Goal: Navigation & Orientation: Find specific page/section

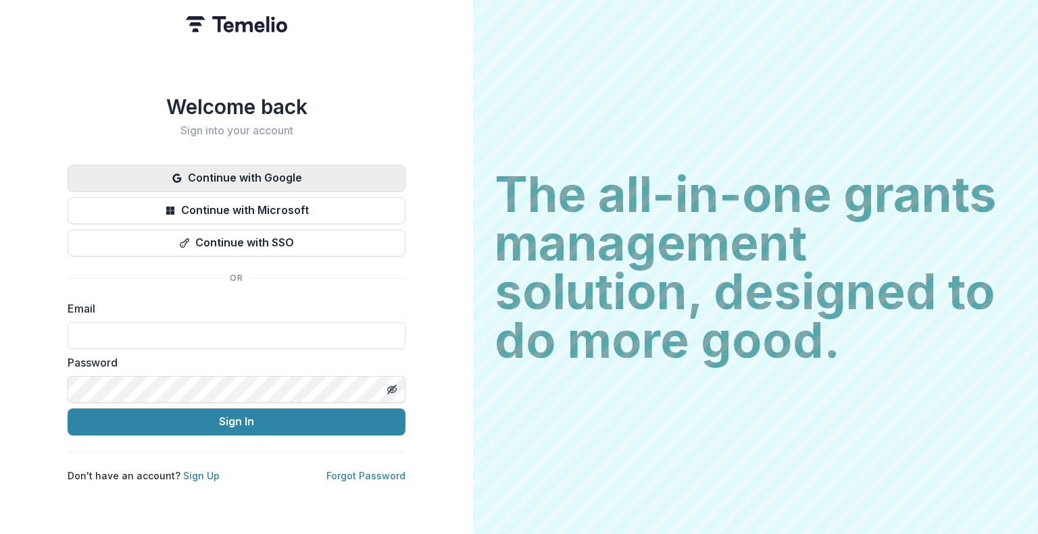
click at [291, 175] on button "Continue with Google" at bounding box center [237, 178] width 338 height 27
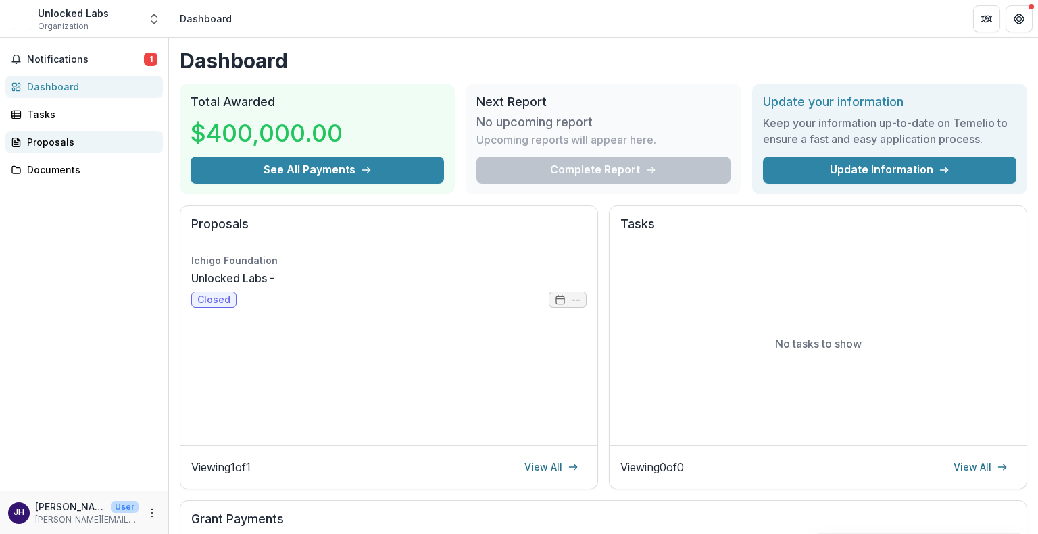
click at [66, 138] on div "Proposals" at bounding box center [89, 142] width 125 height 14
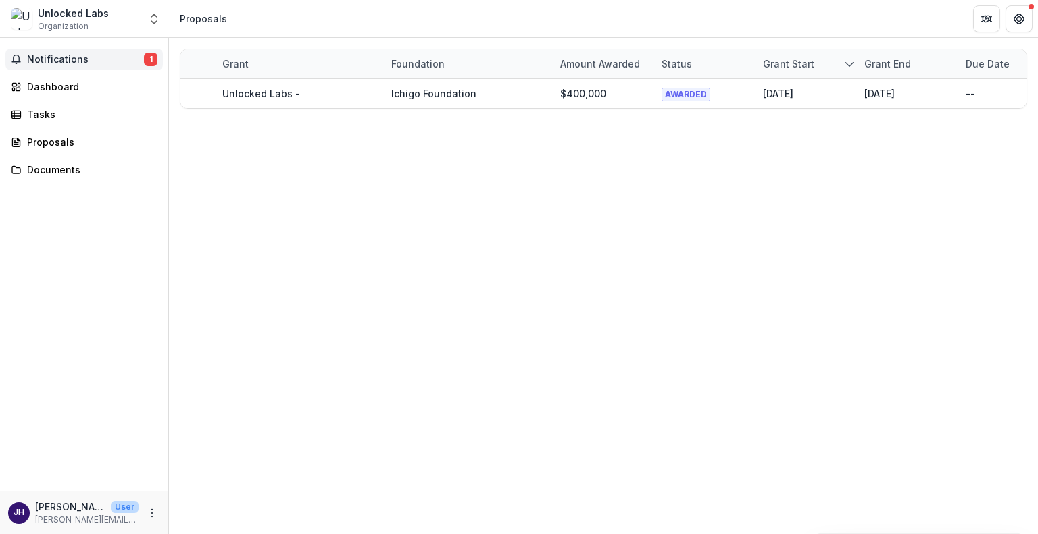
click at [86, 61] on span "Notifications" at bounding box center [85, 59] width 117 height 11
click at [72, 148] on div "Proposals" at bounding box center [89, 142] width 125 height 14
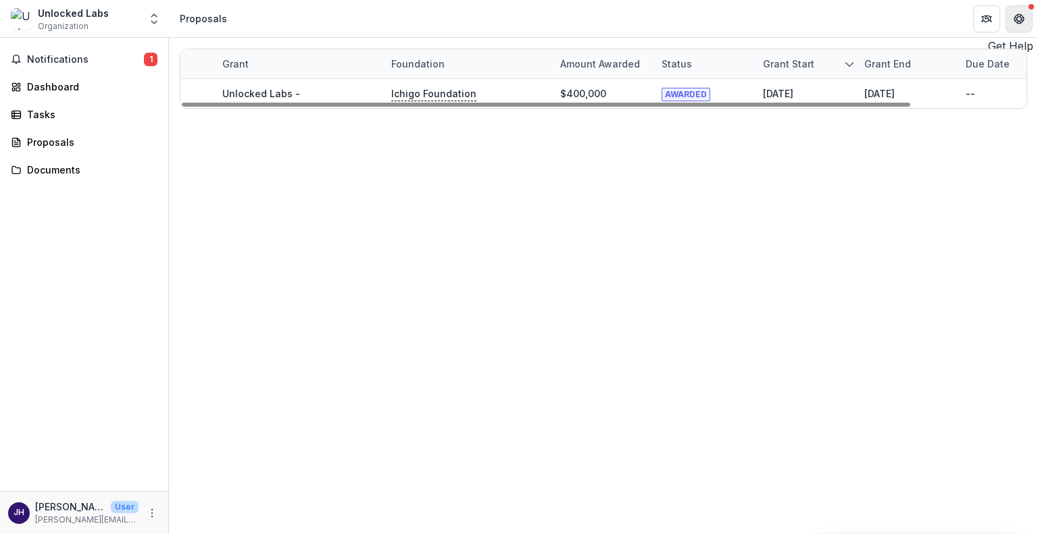
click at [1022, 20] on icon "Get Help" at bounding box center [1019, 19] width 11 height 11
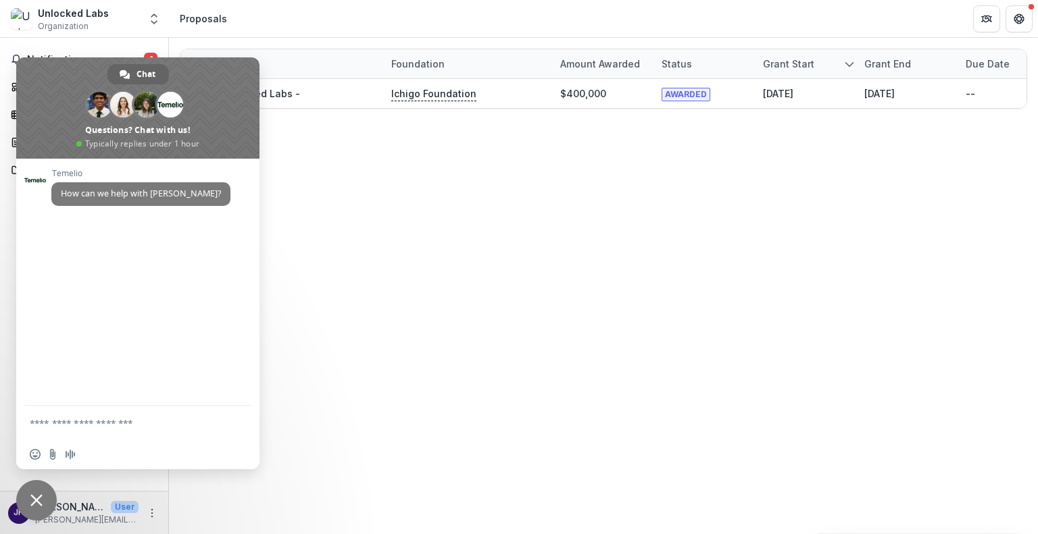
click at [876, 30] on header "Proposals" at bounding box center [603, 18] width 869 height 37
click at [43, 498] on span "Close chat" at bounding box center [36, 500] width 41 height 41
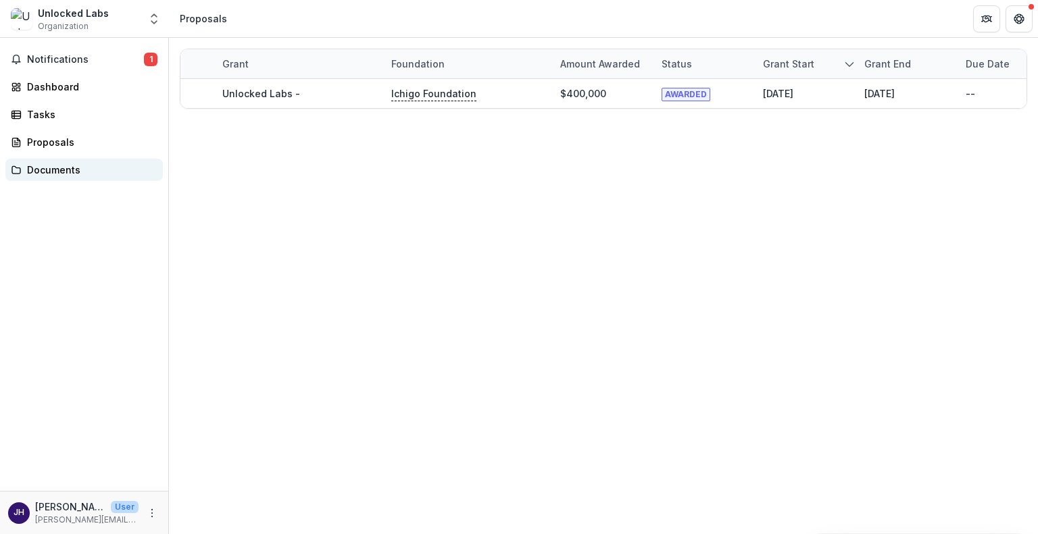
click at [71, 164] on div "Documents" at bounding box center [89, 170] width 125 height 14
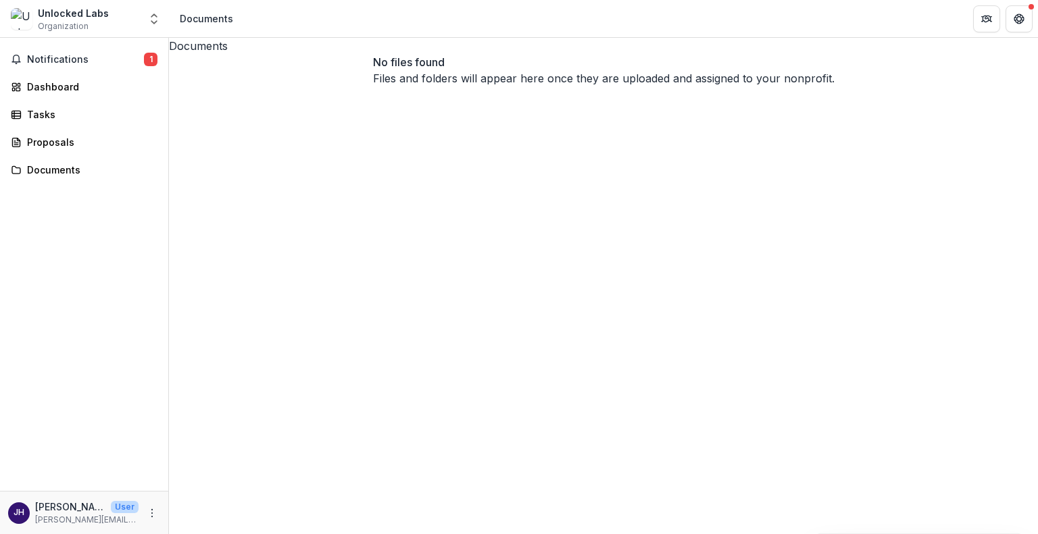
click at [335, 86] on div "No files found Files and folders will appear here once they are uploaded and as…" at bounding box center [603, 70] width 869 height 32
drag, startPoint x: 335, startPoint y: 131, endPoint x: 266, endPoint y: 111, distance: 72.3
click at [266, 86] on div "No files found Files and folders will appear here once they are uploaded and as…" at bounding box center [603, 70] width 869 height 32
click at [61, 110] on div "Tasks" at bounding box center [89, 114] width 125 height 14
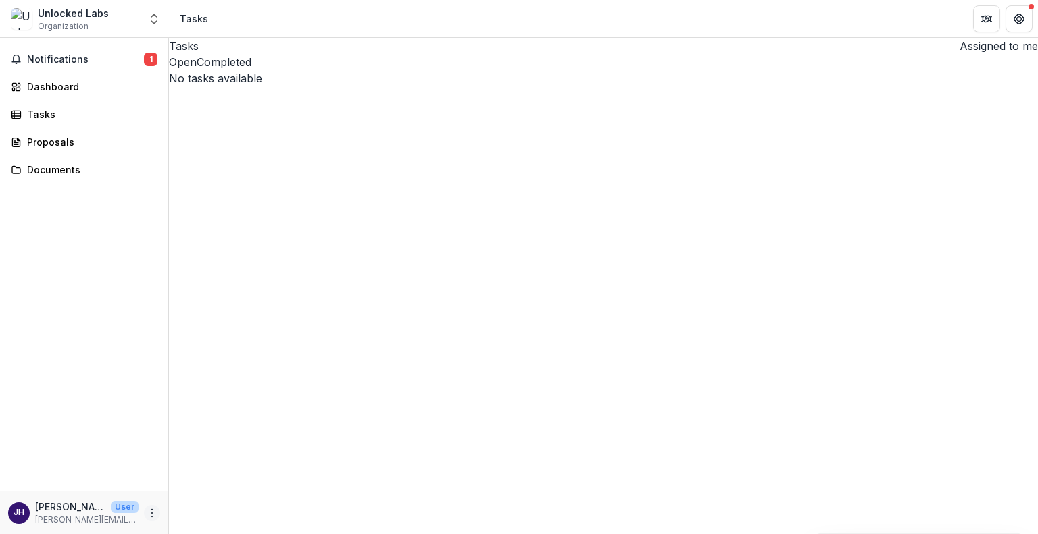
click at [149, 513] on icon "More" at bounding box center [152, 513] width 11 height 11
click at [299, 270] on div "Tasks Assigned to me Open Completed No tasks available Task Name Type of Task S…" at bounding box center [603, 286] width 869 height 497
click at [197, 70] on button "Open" at bounding box center [183, 62] width 28 height 16
